Goal: Information Seeking & Learning: Find specific fact

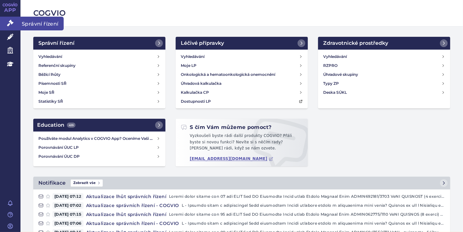
click at [8, 22] on icon at bounding box center [10, 23] width 6 height 6
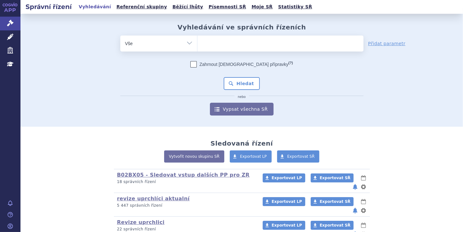
click at [203, 42] on ul at bounding box center [280, 42] width 166 height 13
click at [197, 42] on select at bounding box center [197, 43] width 0 height 16
paste input "0286078"
type input "0286078"
select select "0286078"
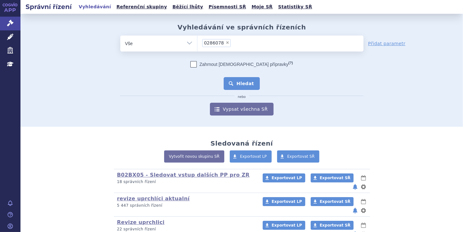
click at [245, 85] on button "Hledat" at bounding box center [242, 83] width 36 height 13
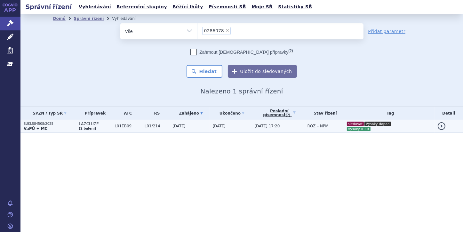
click at [38, 129] on strong "VaPÚ + MC" at bounding box center [36, 128] width 24 height 4
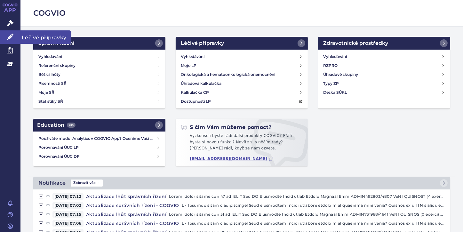
click at [17, 37] on link "Léčivé přípravky" at bounding box center [10, 36] width 20 height 13
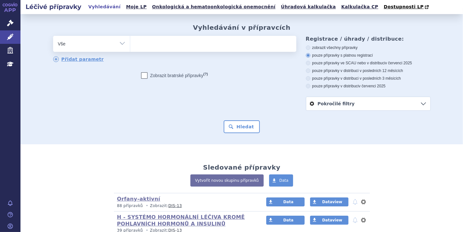
click at [140, 42] on ul at bounding box center [213, 42] width 166 height 13
click at [130, 42] on select at bounding box center [130, 44] width 0 height 16
paste input "0286078"
type input "0286078"
select select "0286078"
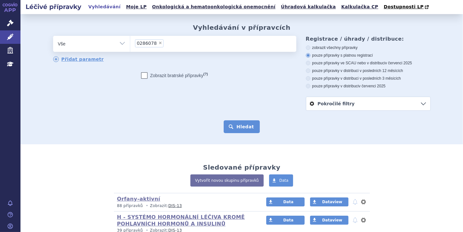
click at [240, 127] on button "Hledat" at bounding box center [242, 126] width 36 height 13
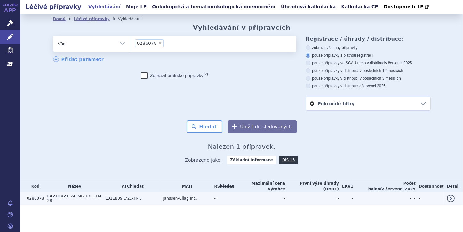
click at [56, 197] on span "LAZCLUZE" at bounding box center [58, 196] width 22 height 4
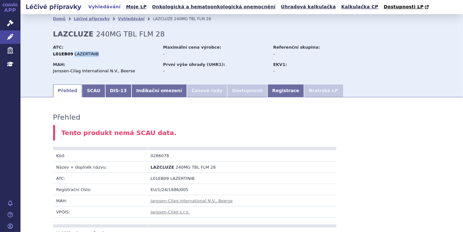
drag, startPoint x: 92, startPoint y: 55, endPoint x: 68, endPoint y: 55, distance: 24.0
click at [68, 55] on div "L01EB09 LAZERTINIB" at bounding box center [105, 54] width 104 height 6
copy span "LAZERTINIB"
click at [13, 34] on icon at bounding box center [10, 37] width 6 height 6
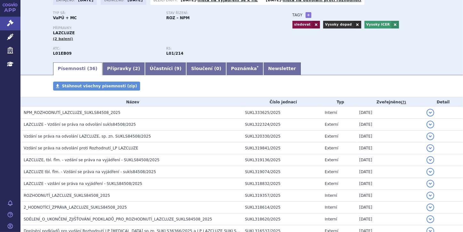
scroll to position [51, 0]
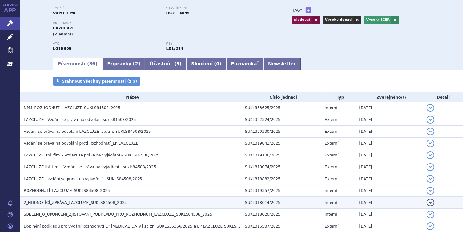
click at [107, 203] on span "2_HODNOTÍCÍ_ZPRÁVA_LAZCLUZE_SUKLS84508_2025" at bounding box center [75, 202] width 103 height 4
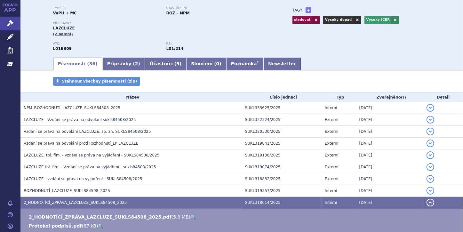
click at [190, 217] on link "🔍" at bounding box center [192, 216] width 5 height 5
click at [7, 19] on link "Správní řízení" at bounding box center [10, 23] width 20 height 13
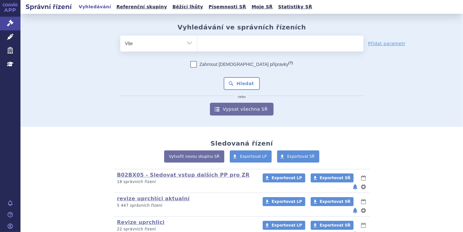
click at [212, 45] on ul at bounding box center [280, 42] width 166 height 13
click at [197, 45] on select at bounding box center [197, 43] width 0 height 16
paste input "0255488"
type input "0255488"
select select "0255488"
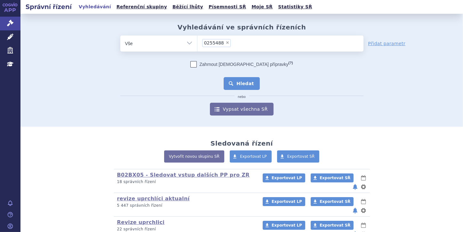
click at [241, 83] on button "Hledat" at bounding box center [242, 83] width 36 height 13
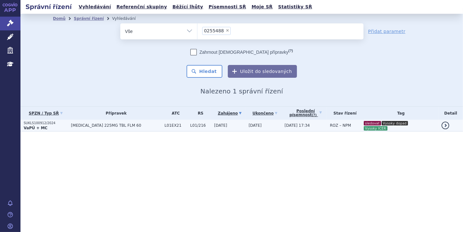
click at [42, 127] on strong "VaPÚ + MC" at bounding box center [36, 128] width 24 height 4
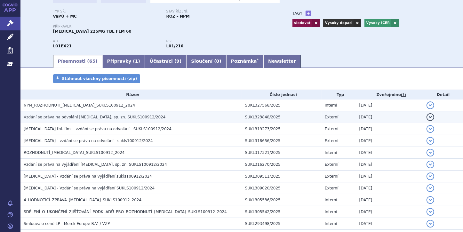
scroll to position [51, 0]
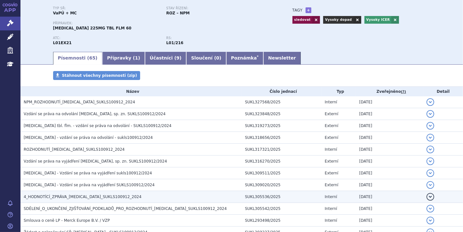
click at [209, 195] on h3 "4_HODNOTÍCÍ_ZPRÁVA_TEPMETKO_SUKLS100912_2024" at bounding box center [133, 197] width 218 height 6
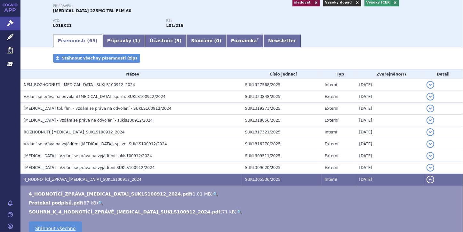
scroll to position [77, 0]
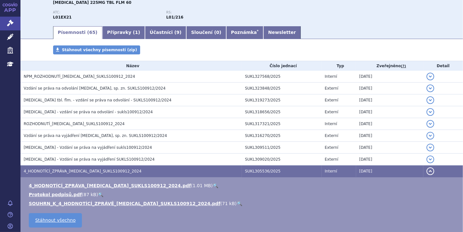
click at [213, 187] on link "🔍" at bounding box center [215, 185] width 5 height 5
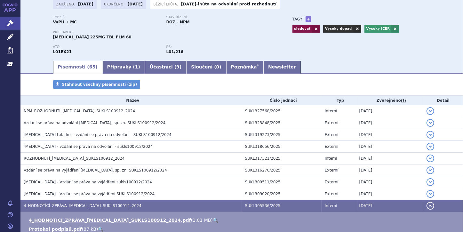
scroll to position [0, 0]
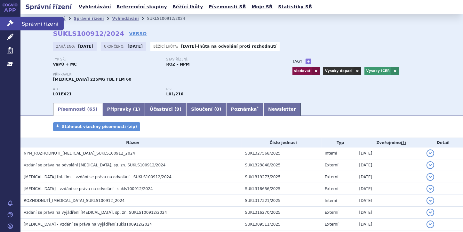
click at [13, 20] on icon at bounding box center [10, 23] width 6 height 6
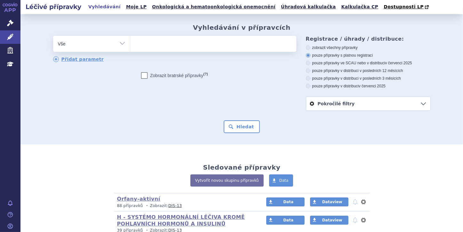
click at [153, 45] on ul at bounding box center [213, 42] width 166 height 13
click at [130, 45] on select at bounding box center [130, 44] width 0 height 16
paste input "0255488"
type input "0255488"
select select "0255488"
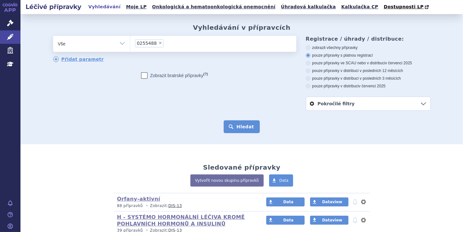
click at [236, 126] on button "Hledat" at bounding box center [242, 126] width 36 height 13
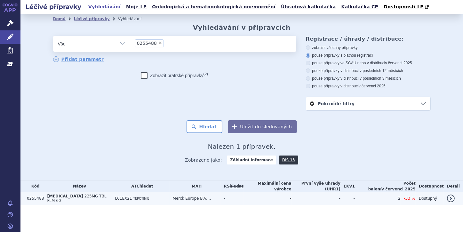
click at [44, 199] on td "TEPMETKO 225MG TBL FLM 60" at bounding box center [78, 198] width 68 height 13
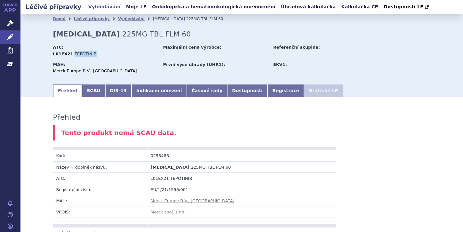
drag, startPoint x: 88, startPoint y: 55, endPoint x: 69, endPoint y: 55, distance: 19.2
click at [69, 55] on div "L01EX21 TEPOTINIB" at bounding box center [105, 54] width 104 height 6
copy span "TEPOTINIB"
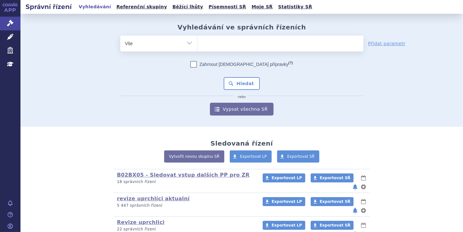
click at [202, 42] on input "search" at bounding box center [204, 43] width 4 height 8
paste input "0268696"
type input "0268696"
select select "0268696"
click at [244, 84] on button "Hledat" at bounding box center [242, 83] width 36 height 13
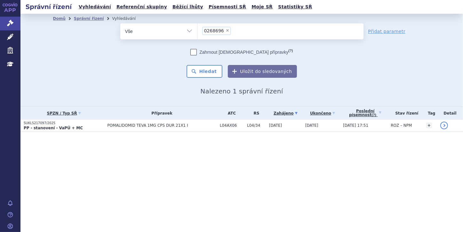
click at [226, 31] on span "×" at bounding box center [228, 30] width 4 height 4
click at [197, 31] on select "0268696" at bounding box center [197, 31] width 0 height 16
select select
type input "0189863"
select select "0189863"
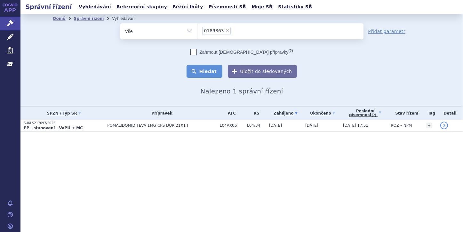
click at [212, 72] on button "Hledat" at bounding box center [205, 71] width 36 height 13
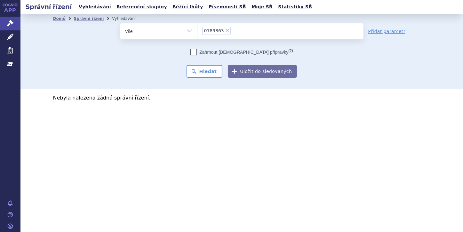
click at [226, 30] on span "×" at bounding box center [228, 30] width 4 height 4
click at [197, 30] on select "0189863" at bounding box center [197, 31] width 0 height 16
select select
click at [203, 29] on input "0189863" at bounding box center [204, 31] width 4 height 8
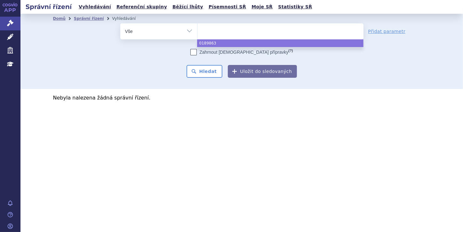
paste input "0172780"
type input "0172780"
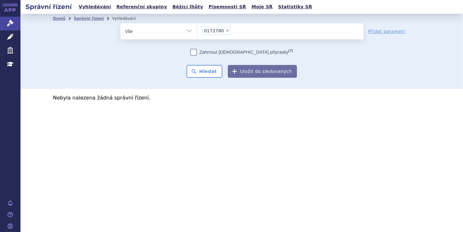
select select "0172780"
click at [211, 73] on button "Hledat" at bounding box center [205, 71] width 36 height 13
click at [226, 29] on span "×" at bounding box center [228, 30] width 4 height 4
click at [197, 29] on select "0172780" at bounding box center [197, 31] width 0 height 16
select select
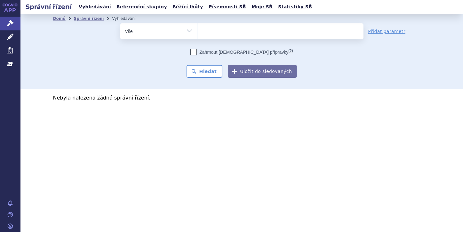
type input "0150781"
select select "0150781"
click at [211, 70] on button "Hledat" at bounding box center [205, 71] width 36 height 13
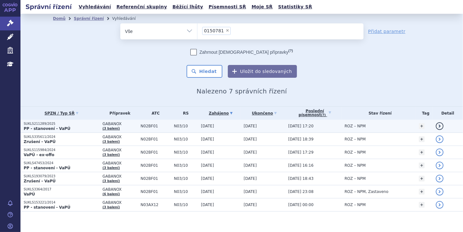
click at [58, 128] on strong "PP - stanovení - VaPÚ" at bounding box center [47, 128] width 47 height 4
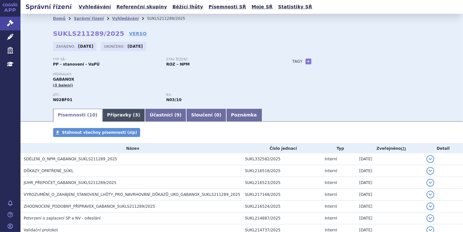
click at [106, 118] on link "Přípravky ( 3 )" at bounding box center [123, 115] width 43 height 13
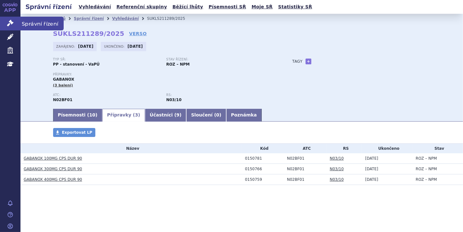
click at [6, 22] on link "Správní řízení" at bounding box center [10, 23] width 20 height 13
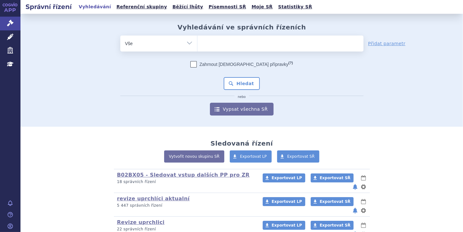
click at [205, 41] on ul at bounding box center [280, 42] width 166 height 13
click at [197, 41] on select at bounding box center [197, 43] width 0 height 16
type input "v"
click at [207, 42] on ul at bounding box center [280, 42] width 166 height 13
click at [197, 42] on select at bounding box center [197, 43] width 0 height 16
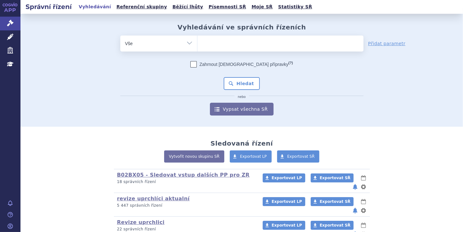
paste input "0266343"
type input "0266343"
select select "0266343"
click at [248, 86] on button "Hledat" at bounding box center [242, 83] width 36 height 13
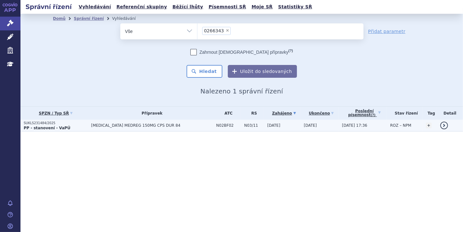
click at [55, 129] on strong "PP - stanovení - VaPÚ" at bounding box center [47, 128] width 47 height 4
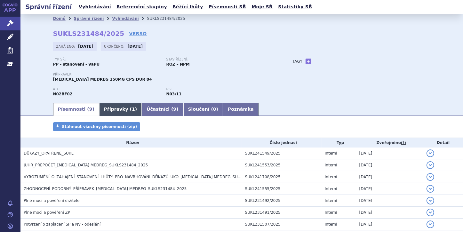
click at [113, 107] on link "Přípravky ( 1 )" at bounding box center [120, 109] width 43 height 13
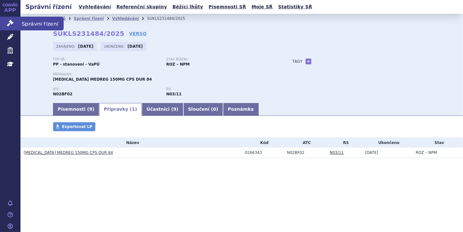
click at [10, 22] on icon at bounding box center [10, 23] width 6 height 6
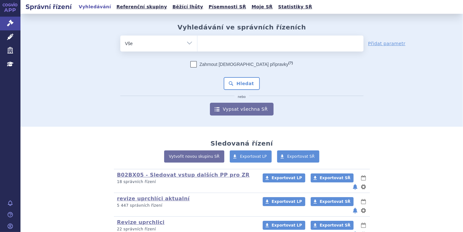
click at [202, 44] on input "search" at bounding box center [204, 43] width 4 height 8
paste input "0210571"
type input "0210571"
select select "0210571"
click at [242, 83] on button "Hledat" at bounding box center [242, 83] width 36 height 13
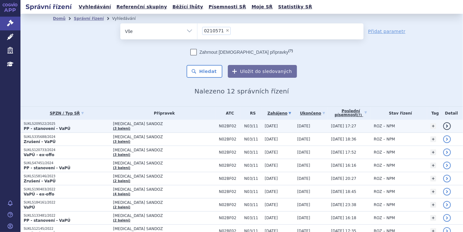
click at [41, 128] on strong "PP - stanovení - VaPÚ" at bounding box center [47, 128] width 47 height 4
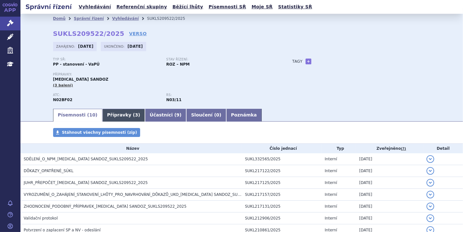
click at [105, 114] on link "Přípravky ( 3 )" at bounding box center [123, 115] width 43 height 13
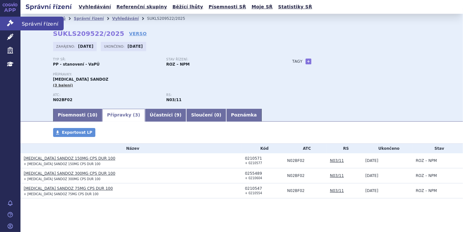
click at [15, 23] on link "Správní řízení" at bounding box center [10, 23] width 20 height 13
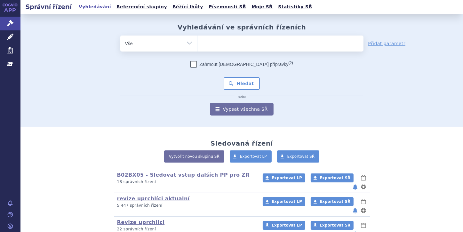
click at [207, 41] on ul at bounding box center [280, 42] width 166 height 13
click at [197, 41] on select at bounding box center [197, 43] width 0 height 16
paste input "0029284"
type input "0029284"
select select "0029284"
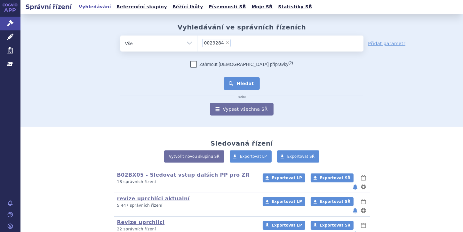
click at [244, 83] on button "Hledat" at bounding box center [242, 83] width 36 height 13
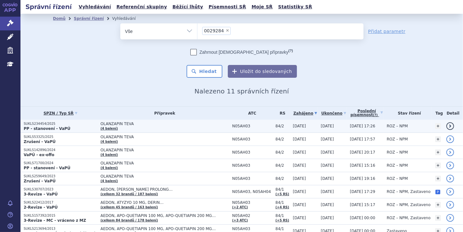
click at [49, 125] on p "SUKLS234454/2025" at bounding box center [61, 124] width 74 height 4
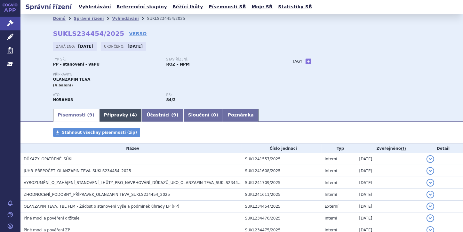
click at [113, 115] on link "Přípravky ( 4 )" at bounding box center [120, 115] width 43 height 13
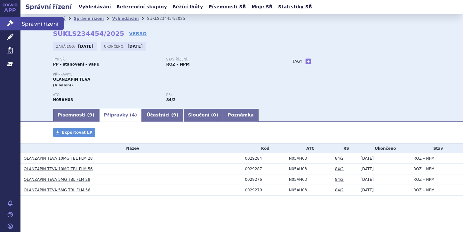
click at [13, 20] on icon at bounding box center [10, 23] width 6 height 6
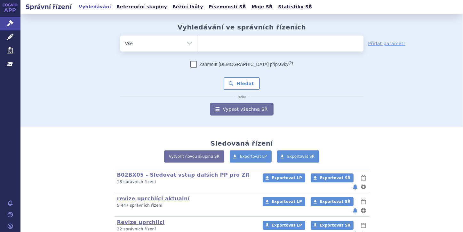
click at [226, 41] on ul at bounding box center [280, 42] width 166 height 13
click at [197, 41] on select at bounding box center [197, 43] width 0 height 16
paste input "0029284"
type input "0029284"
select select "0029284"
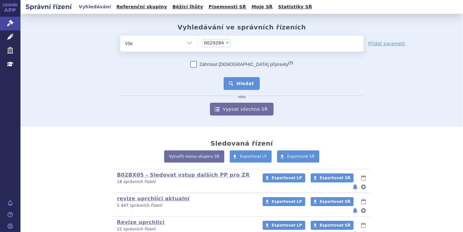
click at [241, 77] on button "Hledat" at bounding box center [242, 83] width 36 height 13
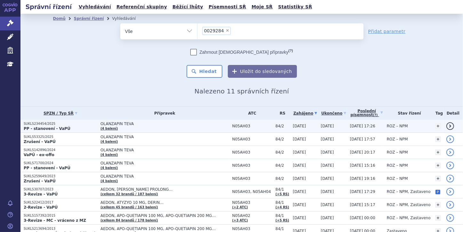
click at [64, 127] on p "PP - stanovení - VaPÚ" at bounding box center [61, 128] width 74 height 5
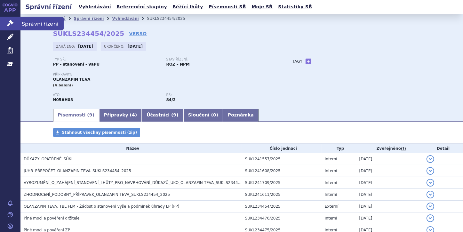
click at [13, 23] on icon at bounding box center [10, 23] width 6 height 6
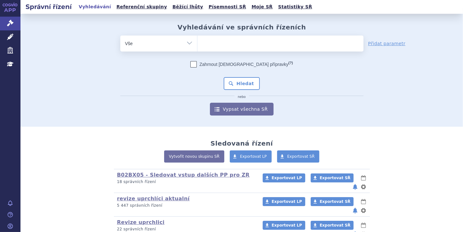
click at [205, 43] on ul at bounding box center [280, 42] width 166 height 13
click at [197, 43] on select at bounding box center [197, 43] width 0 height 16
paste input "0129469"
type input "0129469"
select select "0129469"
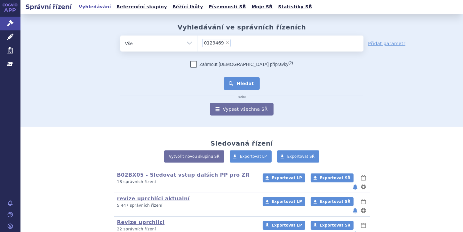
click at [243, 83] on button "Hledat" at bounding box center [242, 83] width 36 height 13
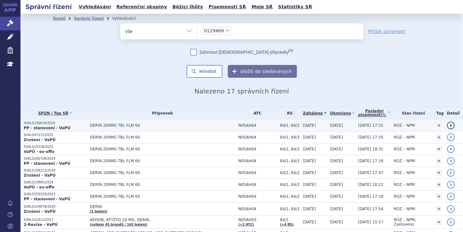
click at [61, 127] on strong "PP - stanovení - VaPÚ" at bounding box center [47, 128] width 47 height 4
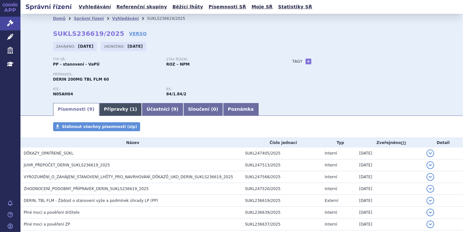
click at [111, 114] on link "Přípravky ( 1 )" at bounding box center [120, 109] width 43 height 13
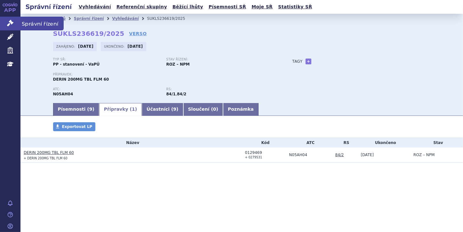
click at [10, 21] on icon at bounding box center [10, 23] width 6 height 6
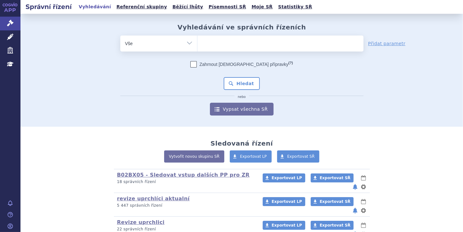
click at [207, 42] on ul at bounding box center [280, 42] width 166 height 13
click at [197, 42] on select at bounding box center [197, 43] width 0 height 16
paste input "0205622"
type input "0205622"
select select "0205622"
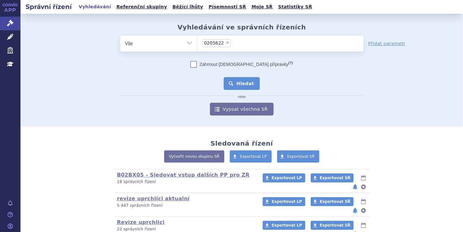
click at [246, 83] on button "Hledat" at bounding box center [242, 83] width 36 height 13
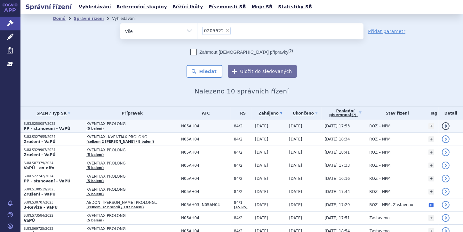
click at [52, 126] on strong "PP - stanovení - VaPÚ" at bounding box center [47, 128] width 47 height 4
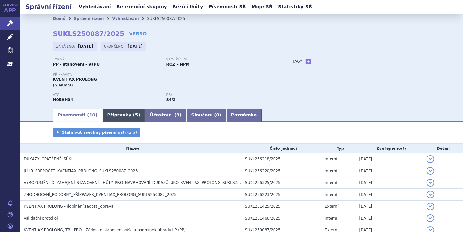
click at [110, 118] on link "Přípravky ( 5 )" at bounding box center [123, 115] width 43 height 13
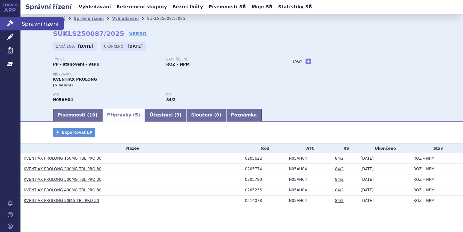
click at [11, 20] on icon at bounding box center [10, 23] width 6 height 6
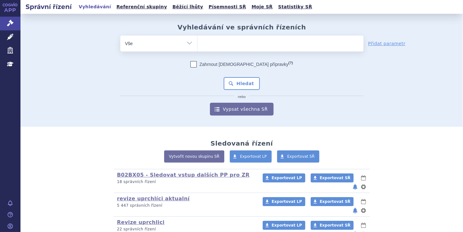
click at [210, 43] on ul at bounding box center [280, 42] width 166 height 13
click at [197, 43] on select at bounding box center [197, 43] width 0 height 16
paste input "0211098"
type input "0211098"
select select "0211098"
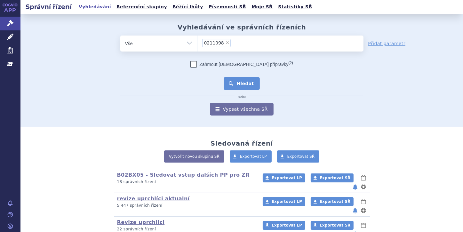
click at [241, 84] on button "Hledat" at bounding box center [242, 83] width 36 height 13
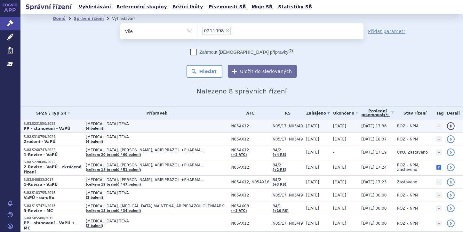
click at [67, 132] on td "SUKLS231550/2025 PP - stanovení - VaPÚ" at bounding box center [51, 126] width 62 height 13
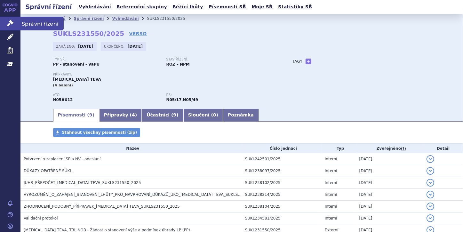
click at [16, 23] on link "Správní řízení" at bounding box center [10, 23] width 20 height 13
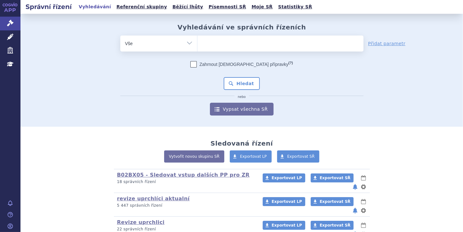
click at [202, 44] on input "search" at bounding box center [204, 43] width 4 height 8
paste input "0162878"
type input "0162878"
select select "0162878"
click at [250, 84] on button "Hledat" at bounding box center [242, 83] width 36 height 13
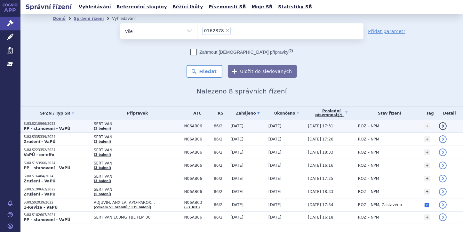
click at [46, 129] on strong "PP - stanovení - VaPÚ" at bounding box center [47, 128] width 47 height 4
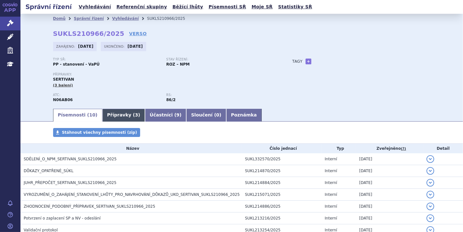
click at [105, 116] on link "Přípravky ( 3 )" at bounding box center [123, 115] width 43 height 13
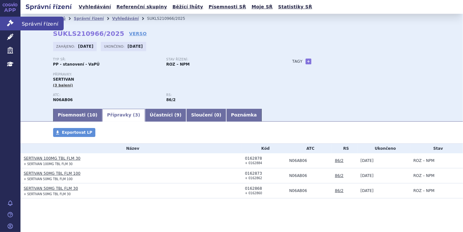
click at [10, 23] on icon at bounding box center [10, 23] width 6 height 6
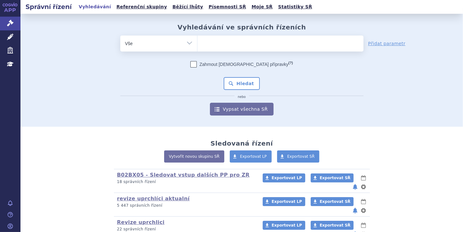
click at [203, 38] on li at bounding box center [204, 42] width 4 height 9
click at [197, 38] on select at bounding box center [197, 43] width 0 height 16
paste input "0151781"
type input "0151781"
select select "0151781"
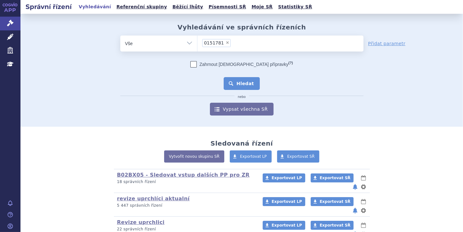
click at [244, 83] on button "Hledat" at bounding box center [242, 83] width 36 height 13
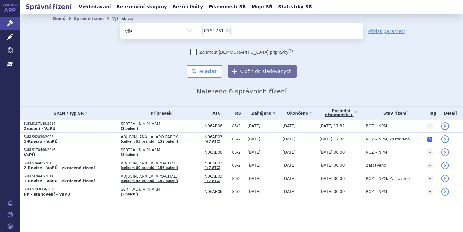
click at [226, 30] on span "×" at bounding box center [228, 30] width 4 height 4
click at [197, 30] on select "0151781" at bounding box center [197, 31] width 0 height 16
select select
click at [210, 29] on ul at bounding box center [280, 29] width 166 height 13
click at [197, 29] on select "0151781" at bounding box center [197, 31] width 0 height 16
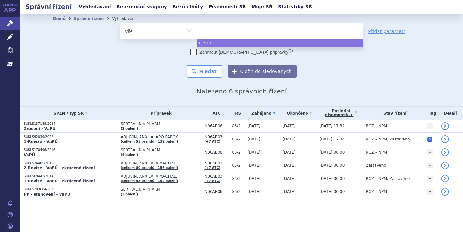
paste input "0151778"
type input "0151778"
select select "0151778"
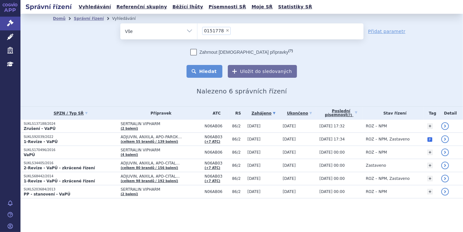
click at [209, 71] on button "Hledat" at bounding box center [205, 71] width 36 height 13
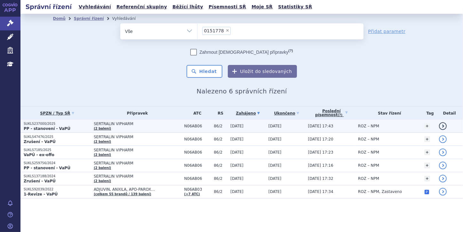
click at [64, 125] on p "SUKLS237000/2025" at bounding box center [57, 124] width 67 height 4
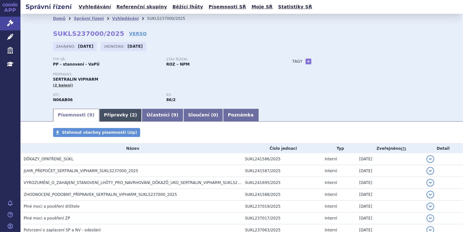
click at [115, 118] on link "Přípravky ( 2 )" at bounding box center [120, 115] width 43 height 13
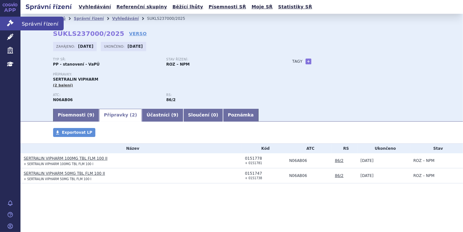
click at [11, 23] on icon at bounding box center [10, 23] width 6 height 6
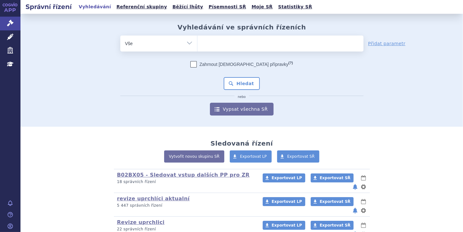
click at [218, 45] on ul at bounding box center [280, 42] width 166 height 13
click at [197, 45] on select at bounding box center [197, 43] width 0 height 16
paste input "0197409"
type input "0197409"
select select "0197409"
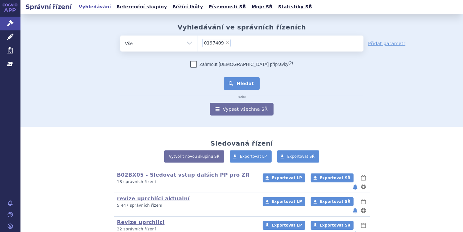
click at [244, 84] on button "Hledat" at bounding box center [242, 83] width 36 height 13
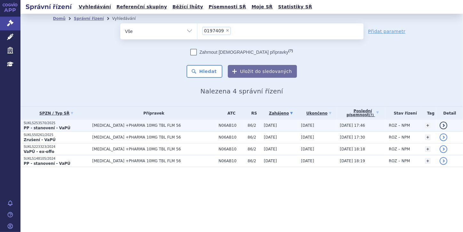
click at [46, 123] on p "SUKLS253570/2025" at bounding box center [56, 123] width 65 height 4
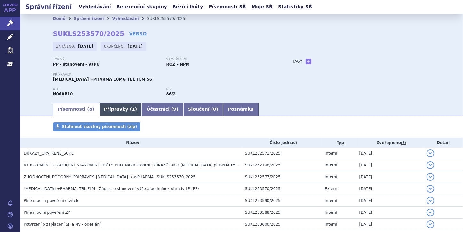
click at [100, 110] on link "Přípravky ( 1 )" at bounding box center [120, 109] width 43 height 13
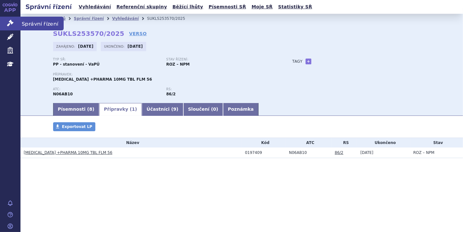
click at [6, 23] on link "Správní řízení" at bounding box center [10, 23] width 20 height 13
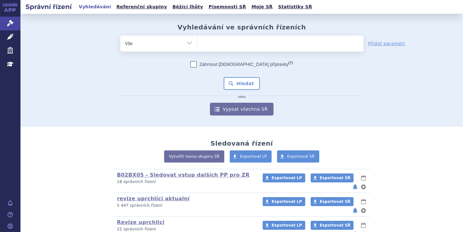
click at [207, 42] on ul at bounding box center [280, 42] width 166 height 13
click at [197, 42] on select at bounding box center [197, 43] width 0 height 16
paste input "0188160"
type input "0188160"
select select "0188160"
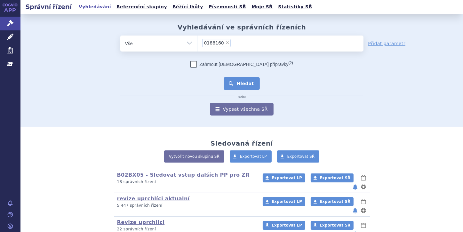
click at [243, 79] on button "Hledat" at bounding box center [242, 83] width 36 height 13
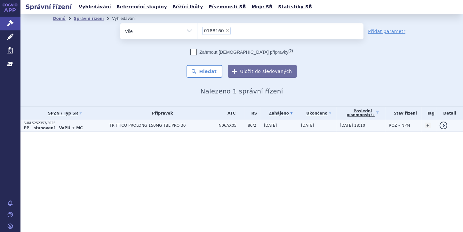
click at [28, 128] on strong "PP - stanovení - VaPÚ + MC" at bounding box center [53, 128] width 59 height 4
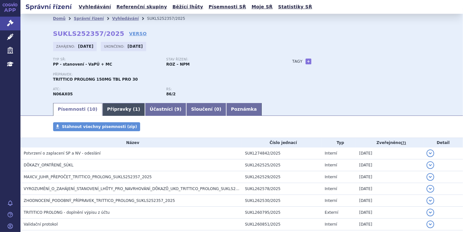
click at [109, 111] on link "Přípravky ( 1 )" at bounding box center [123, 109] width 43 height 13
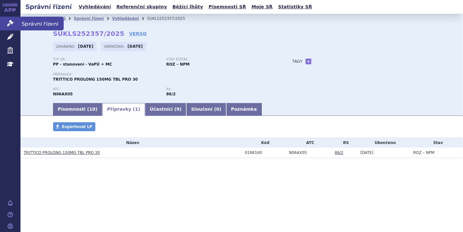
click at [8, 21] on icon at bounding box center [10, 23] width 6 height 6
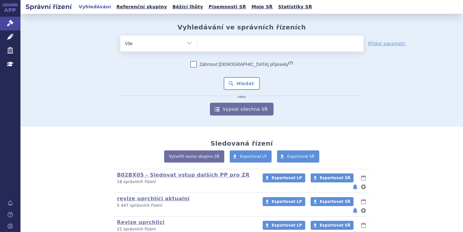
click at [211, 42] on ul at bounding box center [280, 42] width 166 height 13
click at [197, 42] on select at bounding box center [197, 43] width 0 height 16
paste input "0228245"
type input "0228245"
select select "0228245"
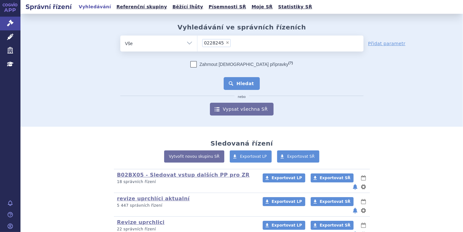
click at [242, 82] on button "Hledat" at bounding box center [242, 83] width 36 height 13
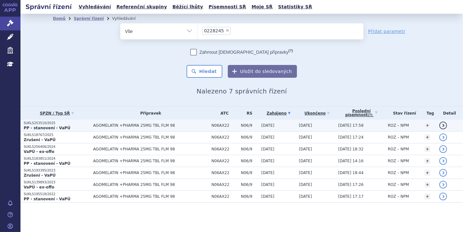
click at [58, 128] on strong "PP - stanovení - VaPÚ" at bounding box center [47, 128] width 47 height 4
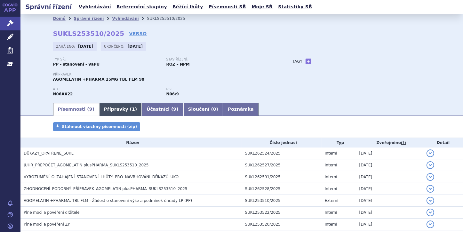
click at [99, 110] on link "Přípravky ( 1 )" at bounding box center [120, 109] width 43 height 13
